Goal: Find specific page/section

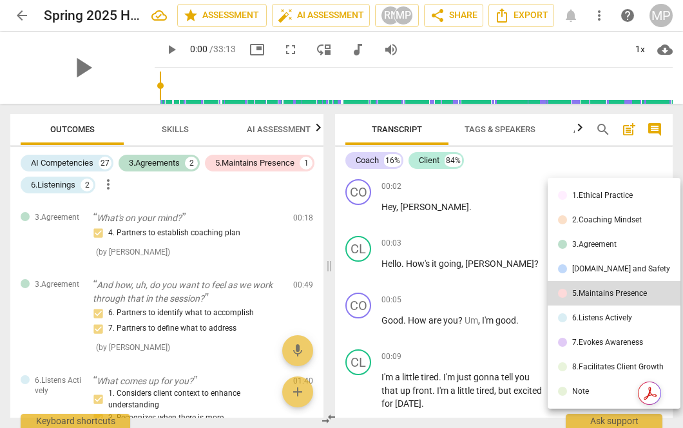
scroll to position [2295, 0]
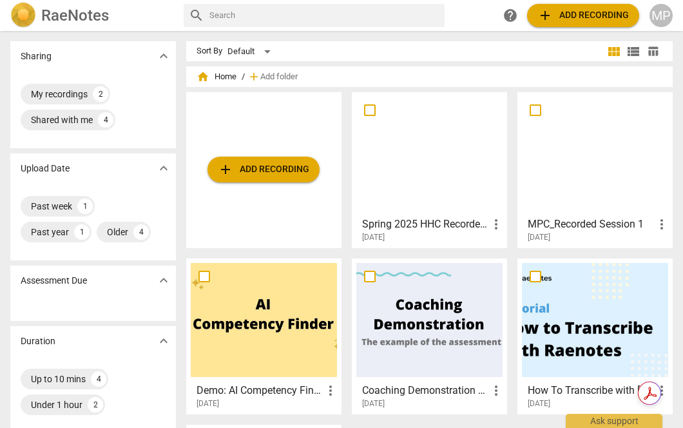
click at [588, 177] on div at bounding box center [595, 154] width 146 height 114
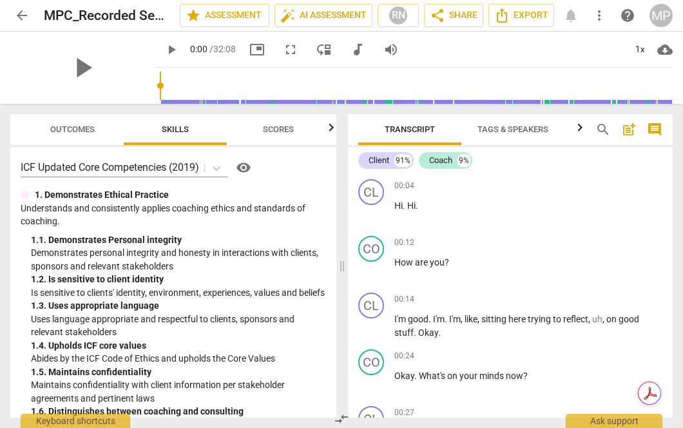
click at [70, 133] on span "Outcomes" at bounding box center [72, 129] width 44 height 10
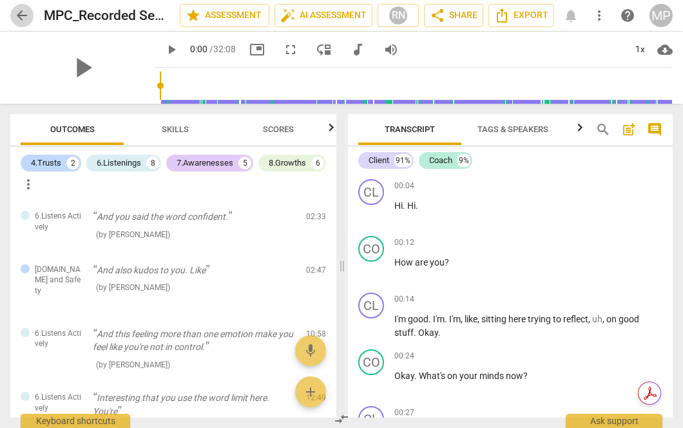
click at [25, 12] on span "arrow_back" at bounding box center [21, 15] width 15 height 15
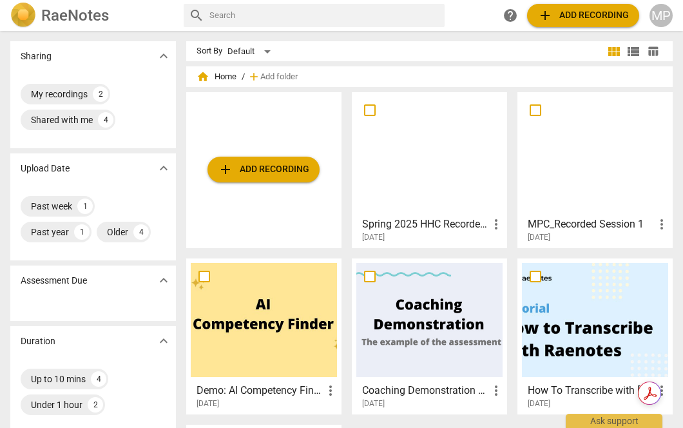
click at [421, 162] on div at bounding box center [429, 154] width 146 height 114
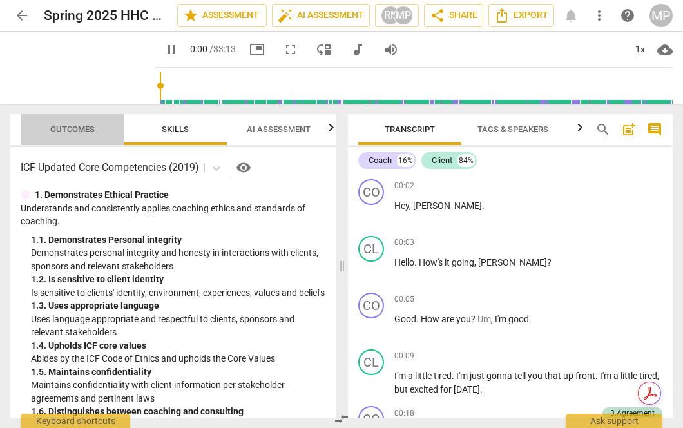
click at [78, 130] on span "Outcomes" at bounding box center [72, 129] width 44 height 10
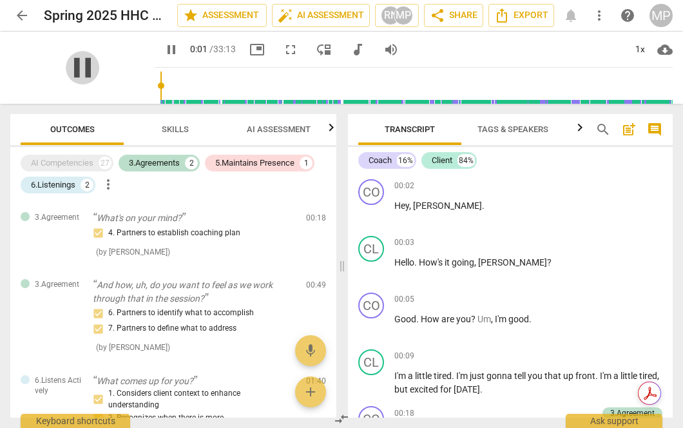
click at [77, 70] on span "pause" at bounding box center [83, 68] width 34 height 34
type input "2"
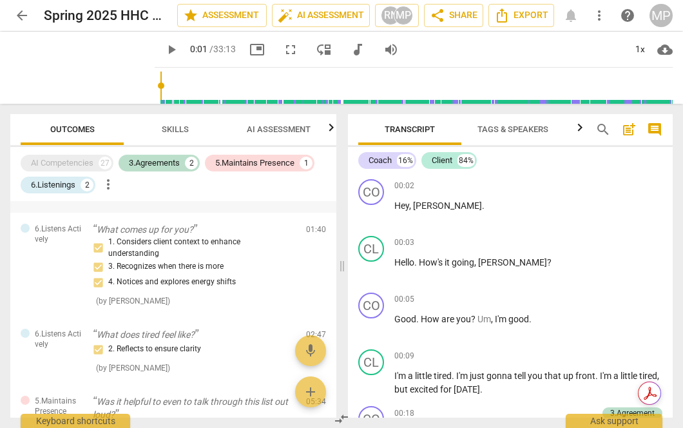
scroll to position [158, 0]
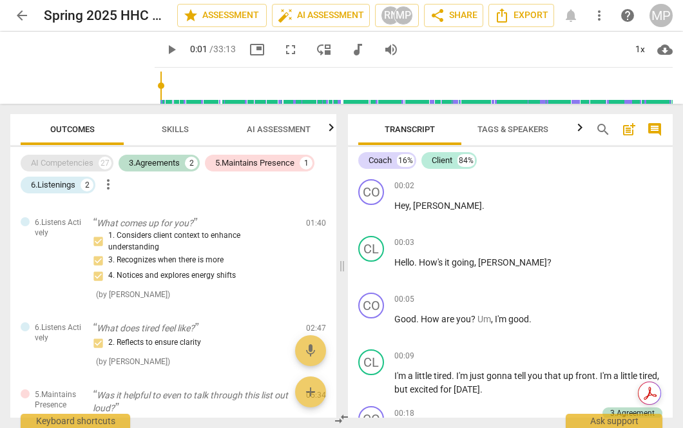
click at [67, 162] on div "AI Competencies" at bounding box center [62, 163] width 63 height 13
